Goal: Information Seeking & Learning: Learn about a topic

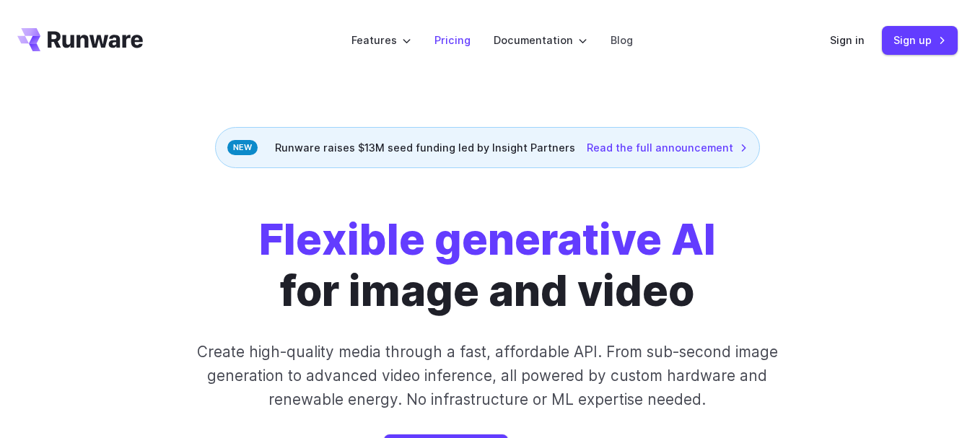
click at [459, 47] on link "Pricing" at bounding box center [452, 40] width 36 height 17
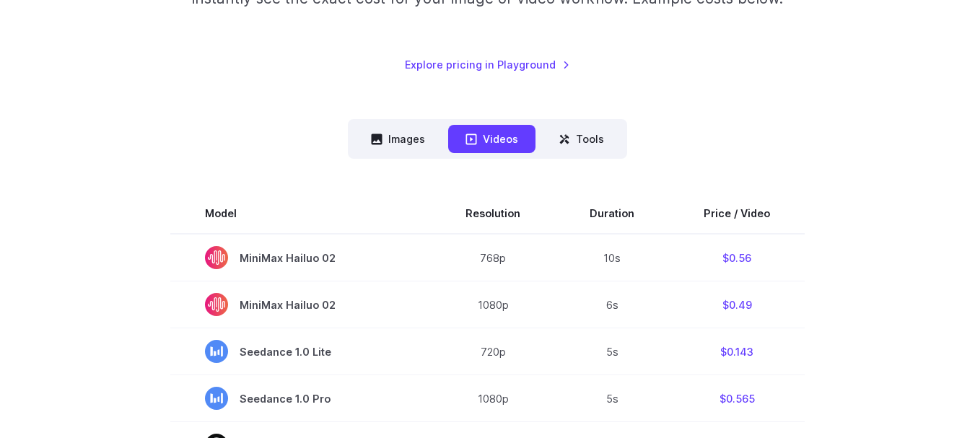
scroll to position [318, 0]
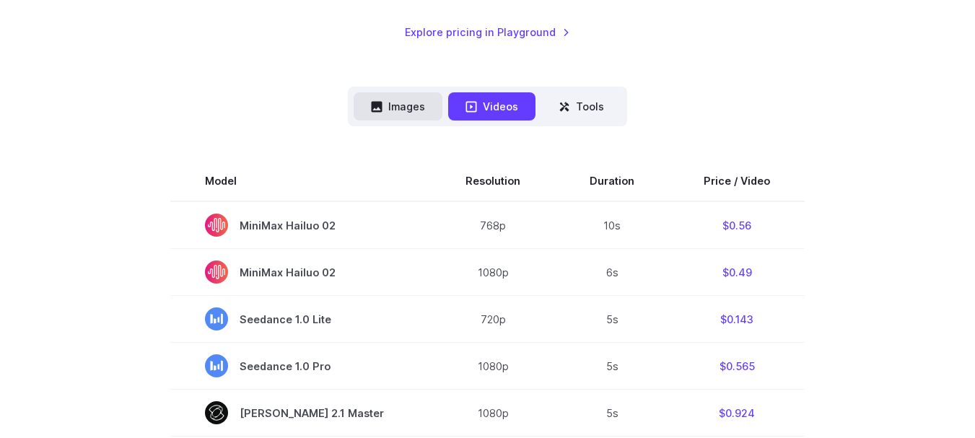
click at [431, 110] on button "Images" at bounding box center [398, 106] width 89 height 28
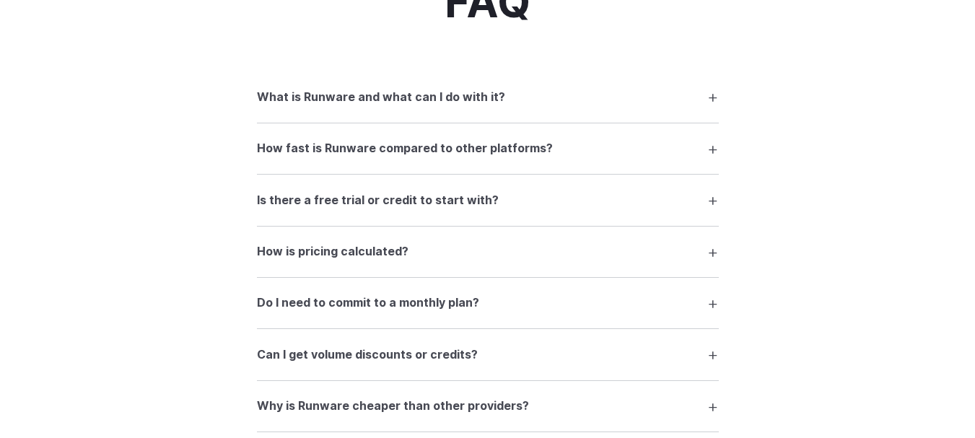
scroll to position [1847, 0]
click at [694, 104] on summary "What is Runware and what can I do with it?" at bounding box center [488, 95] width 462 height 27
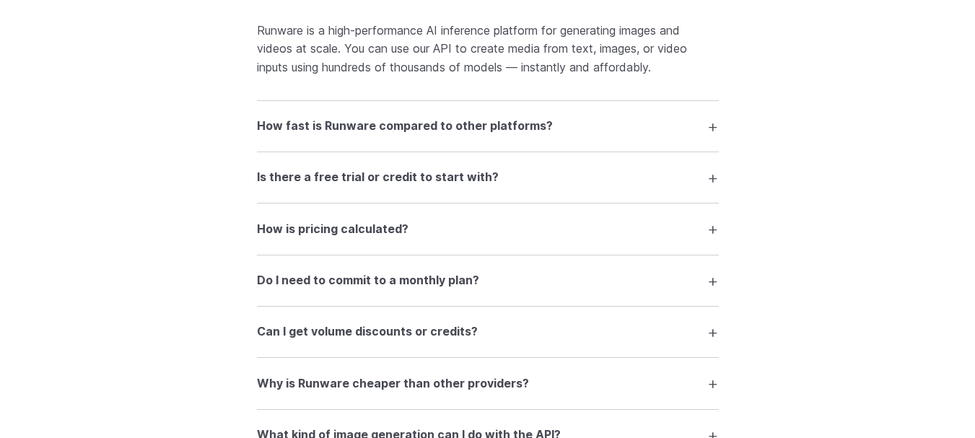
scroll to position [1992, 0]
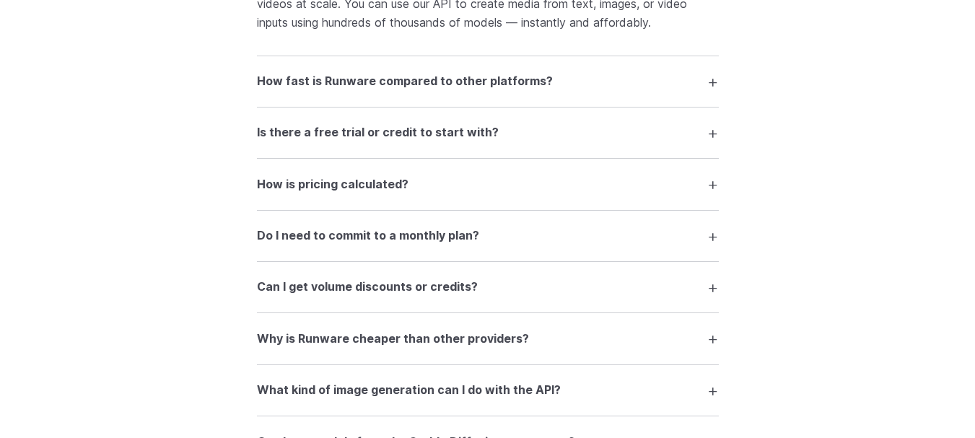
click at [709, 391] on summary "What kind of image generation can I do with the API?" at bounding box center [488, 390] width 462 height 27
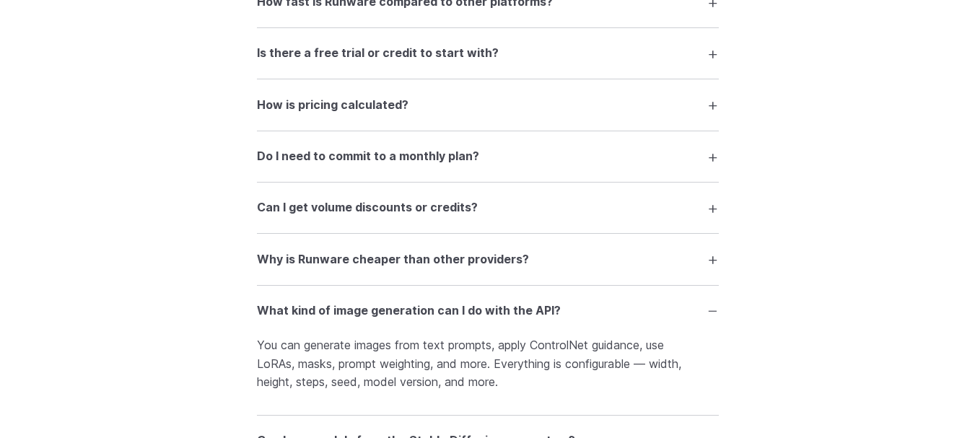
scroll to position [2164, 0]
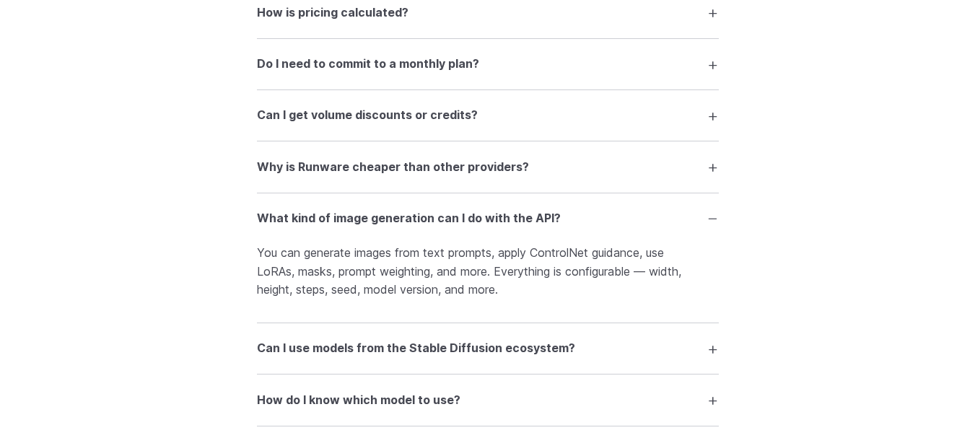
click at [538, 294] on p "You can generate images from text prompts, apply ControlNet guidance, use LoRAs…" at bounding box center [488, 272] width 462 height 56
